Goal: Information Seeking & Learning: Learn about a topic

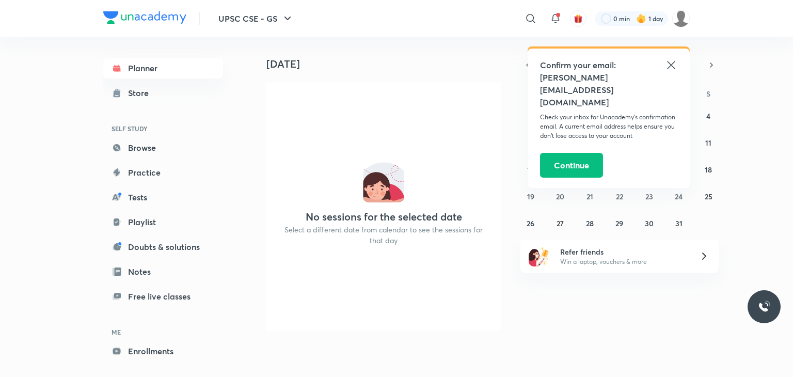
click at [671, 67] on icon at bounding box center [671, 65] width 12 height 12
click at [149, 147] on link "Browse" at bounding box center [163, 147] width 120 height 21
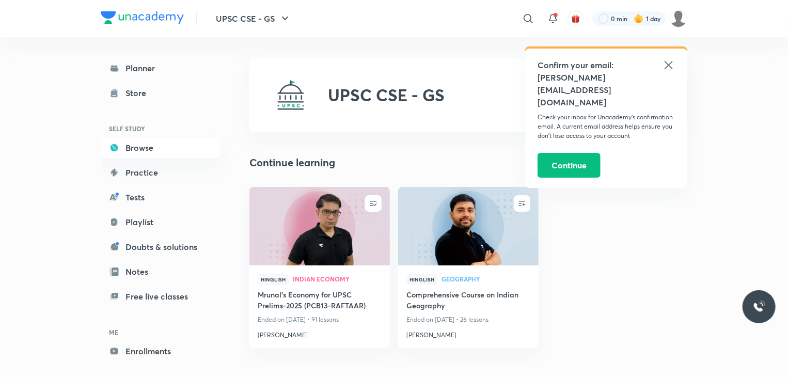
click at [675, 65] on div "Confirm your email: [PERSON_NAME][EMAIL_ADDRESS][DOMAIN_NAME] Check your inbox …" at bounding box center [606, 118] width 162 height 139
click at [665, 65] on icon at bounding box center [668, 65] width 12 height 12
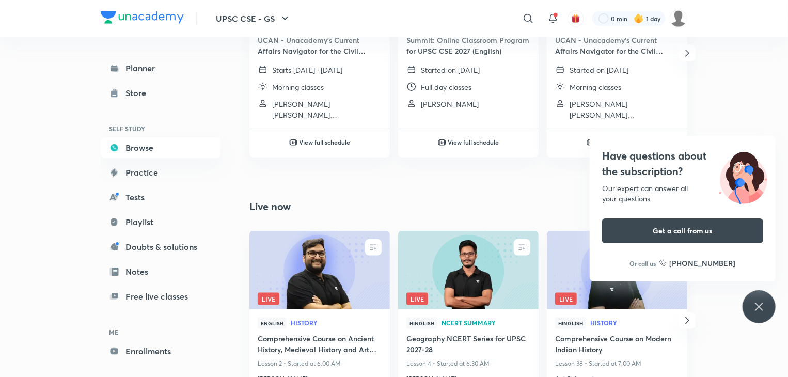
scroll to position [516, 0]
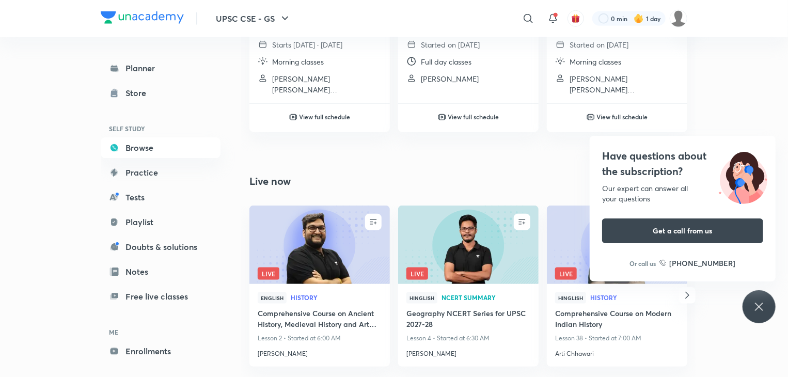
click at [766, 309] on div "Have questions about the subscription? Our expert can answer all your questions…" at bounding box center [758, 306] width 33 height 33
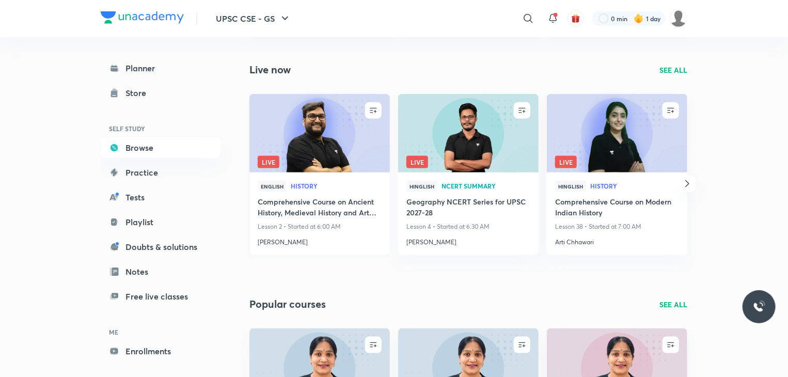
scroll to position [783, 0]
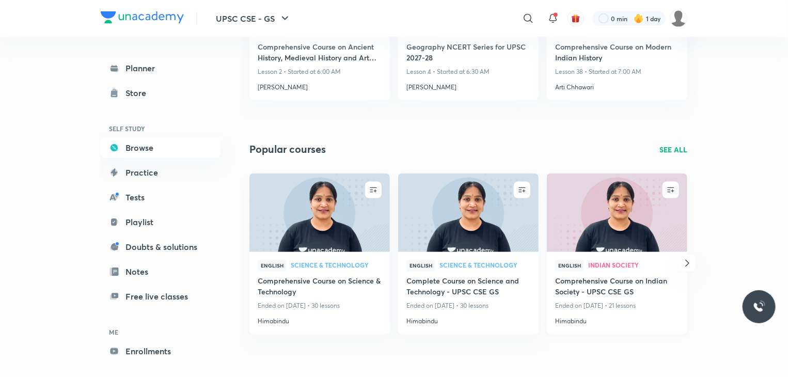
click at [600, 299] on p "Ended on [DATE] • 21 lessons" at bounding box center [617, 305] width 124 height 13
click at [161, 226] on link "Playlist" at bounding box center [161, 222] width 120 height 21
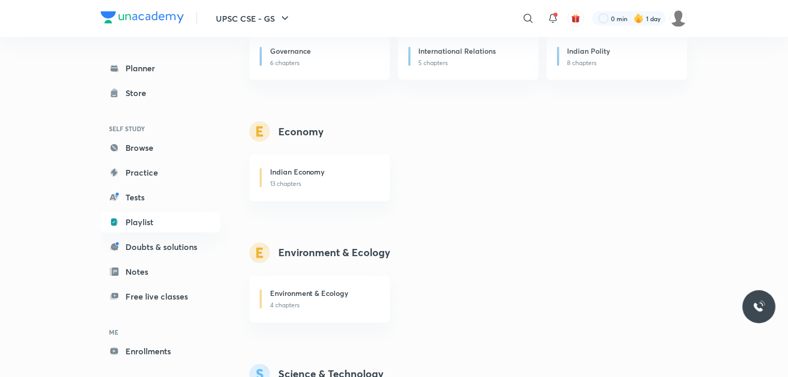
scroll to position [878, 0]
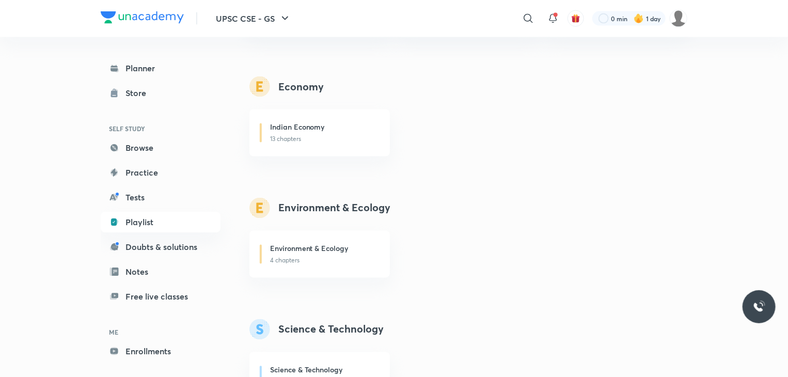
click at [401, 141] on div "Indian Economy 13 chapters" at bounding box center [476, 132] width 454 height 47
click at [519, 21] on div at bounding box center [528, 18] width 21 height 21
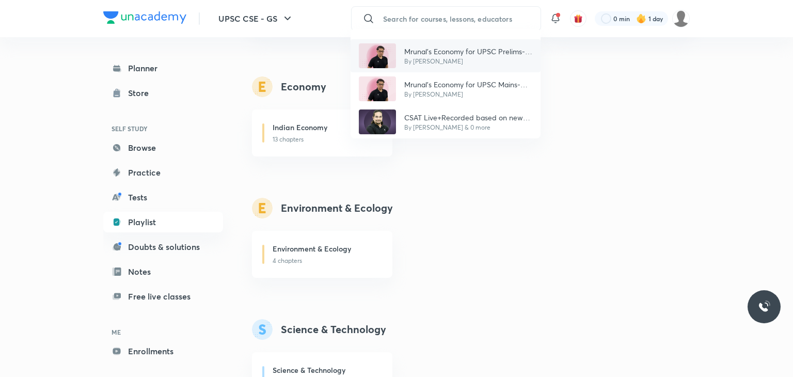
click at [417, 59] on p "By [PERSON_NAME]" at bounding box center [468, 61] width 128 height 9
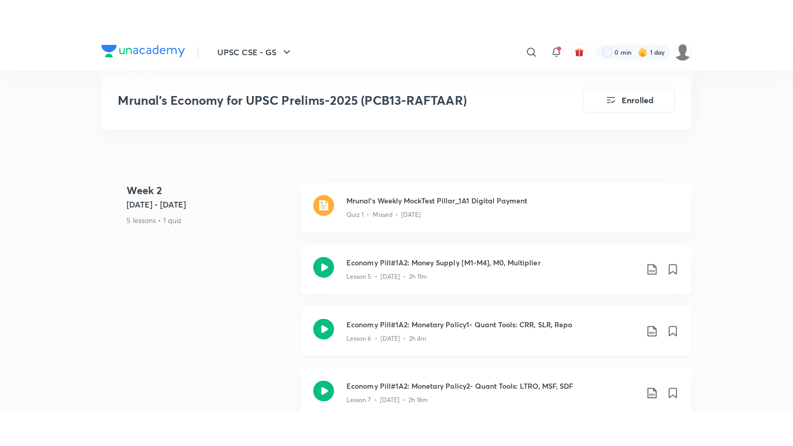
scroll to position [878, 0]
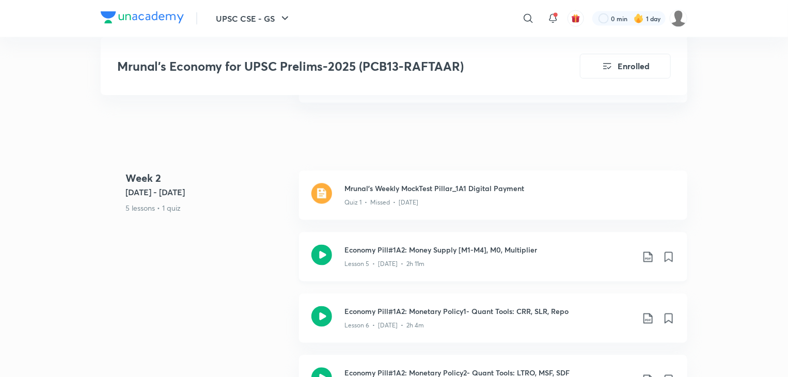
click at [402, 245] on h3 "Economy Pill#1A2: Money Supply [M1-M4], M0, Multiplier" at bounding box center [488, 250] width 289 height 11
